Goal: Task Accomplishment & Management: Manage account settings

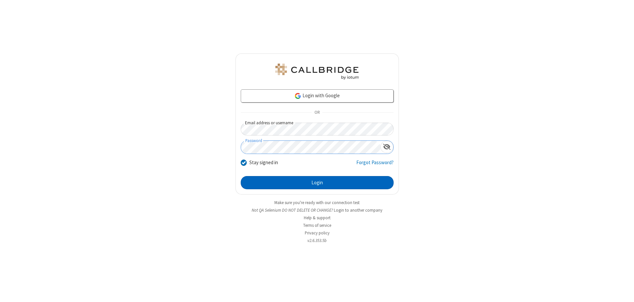
click at [317, 183] on button "Login" at bounding box center [317, 182] width 153 height 13
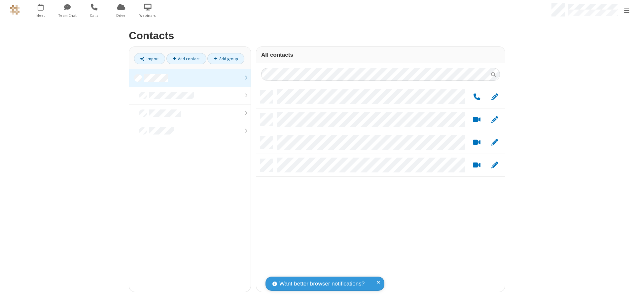
scroll to position [201, 244]
click at [187, 78] on link at bounding box center [189, 78] width 121 height 18
click at [223, 59] on link "Add group" at bounding box center [225, 58] width 37 height 11
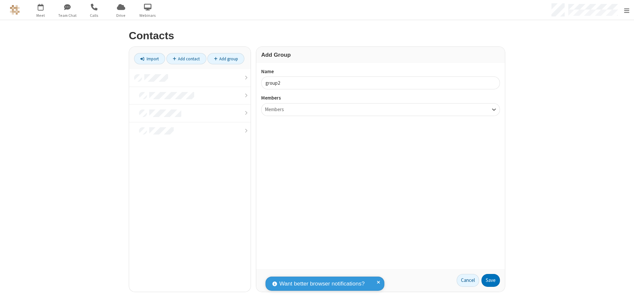
type input "group2"
type input "name19"
click at [488, 281] on button "Save" at bounding box center [490, 280] width 18 height 13
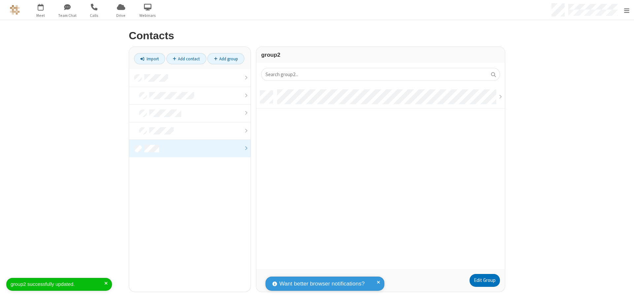
scroll to position [179, 244]
click at [482, 281] on link "Edit Group" at bounding box center [484, 280] width 30 height 13
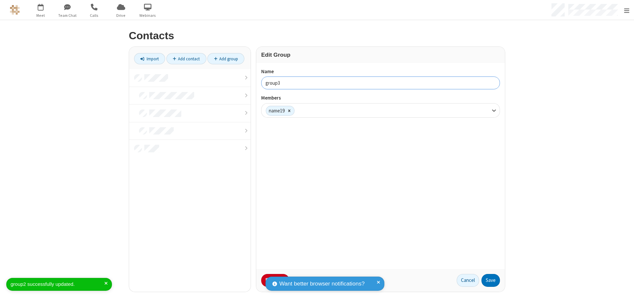
type input "group3"
click at [488, 281] on button "Save" at bounding box center [490, 280] width 18 height 13
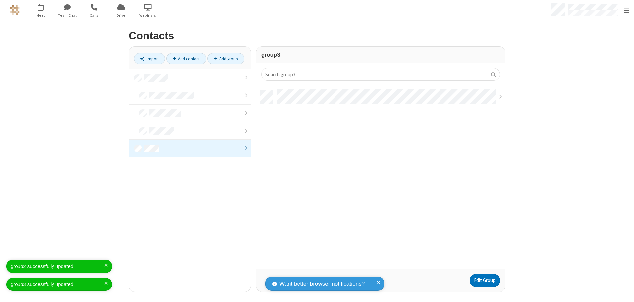
scroll to position [179, 244]
